Goal: Information Seeking & Learning: Learn about a topic

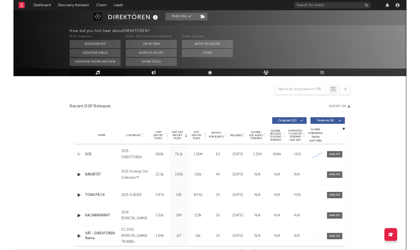
scroll to position [125, 0]
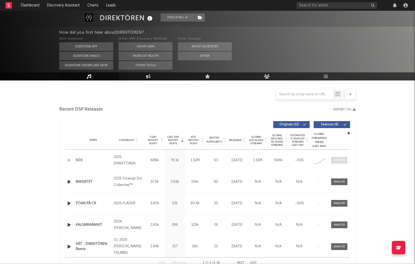
drag, startPoint x: 341, startPoint y: 159, endPoint x: 339, endPoint y: 157, distance: 3.1
click at [341, 159] on div at bounding box center [339, 160] width 12 height 4
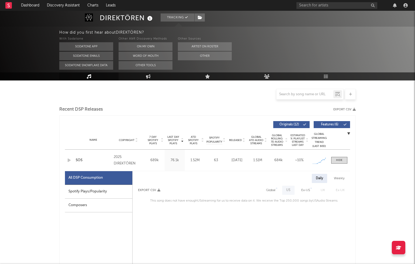
click at [68, 185] on div "Spotify Plays/Popularity" at bounding box center [98, 192] width 67 height 14
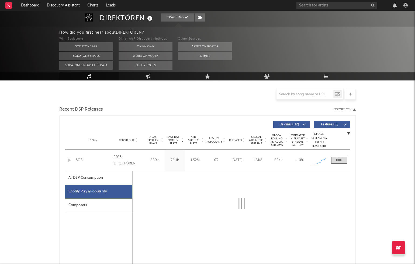
select select "1w"
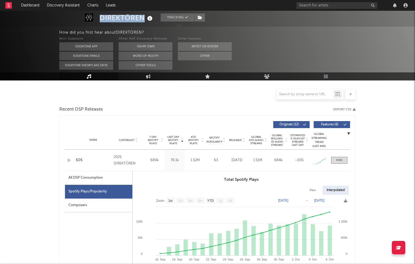
click at [143, 18] on div "DIREKTÖREN" at bounding box center [127, 17] width 54 height 9
copy div "DIREKTÖREN"
